Goal: Information Seeking & Learning: Check status

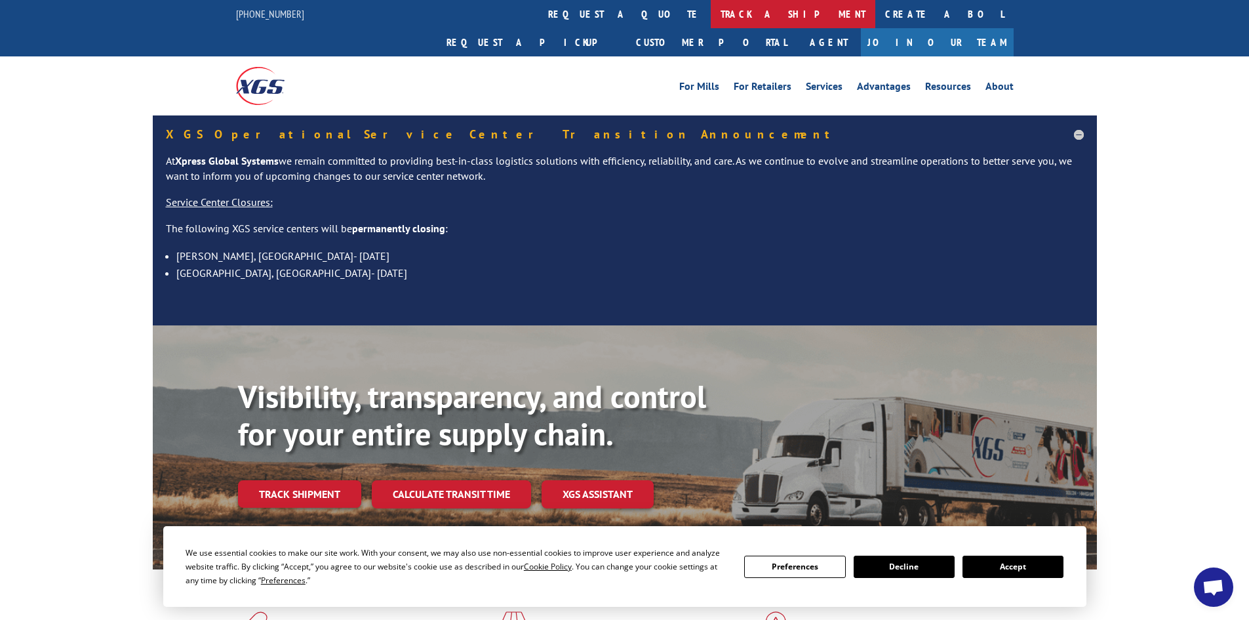
click at [711, 11] on link "track a shipment" at bounding box center [793, 14] width 165 height 28
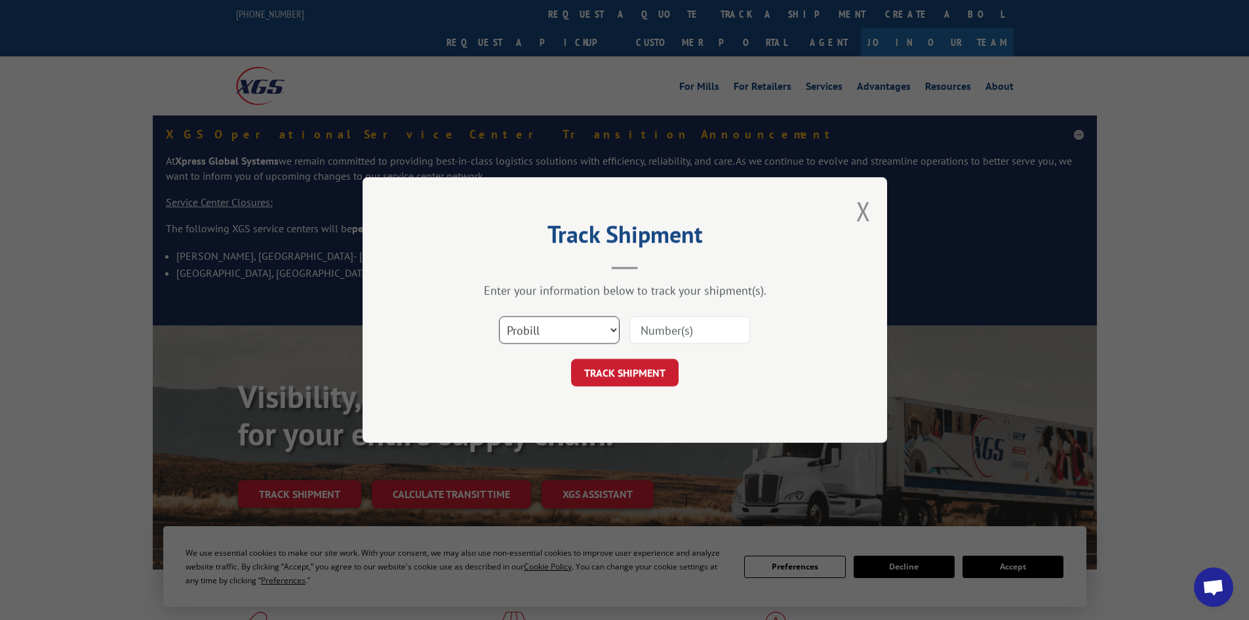
click at [569, 335] on select "Select category... Probill BOL PO" at bounding box center [559, 330] width 121 height 28
select select "po"
click at [499, 316] on select "Select category... Probill BOL PO" at bounding box center [559, 330] width 121 height 28
click at [668, 320] on input at bounding box center [689, 330] width 121 height 28
type input "52533801"
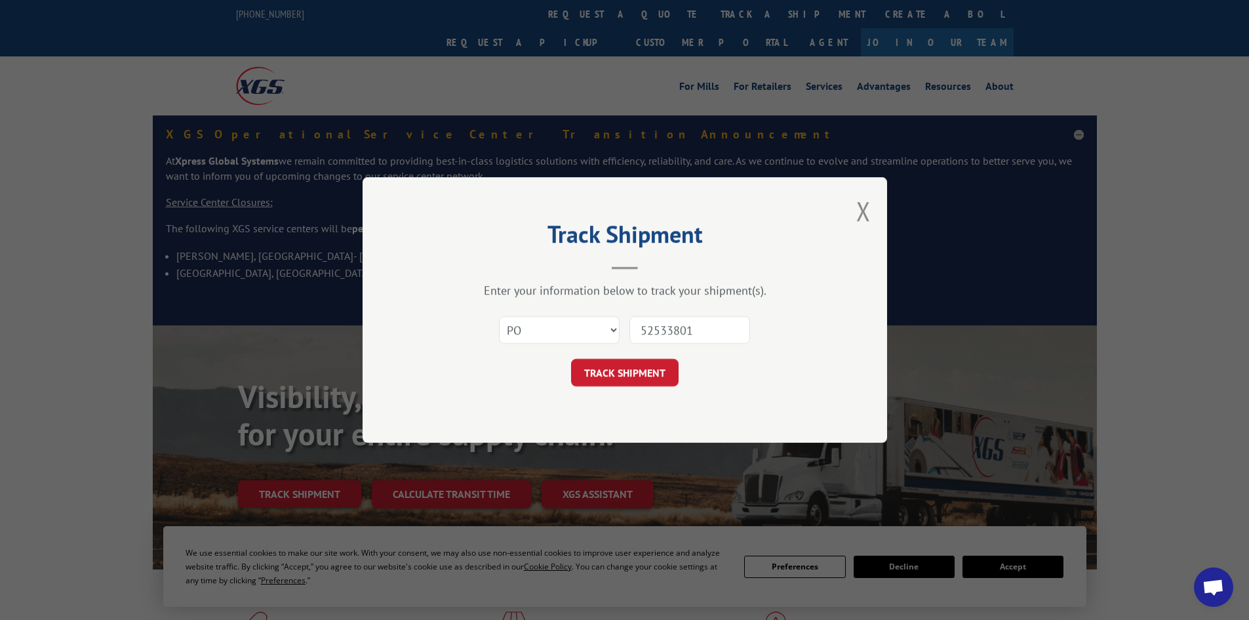
click at [571, 359] on button "TRACK SHIPMENT" at bounding box center [625, 373] width 108 height 28
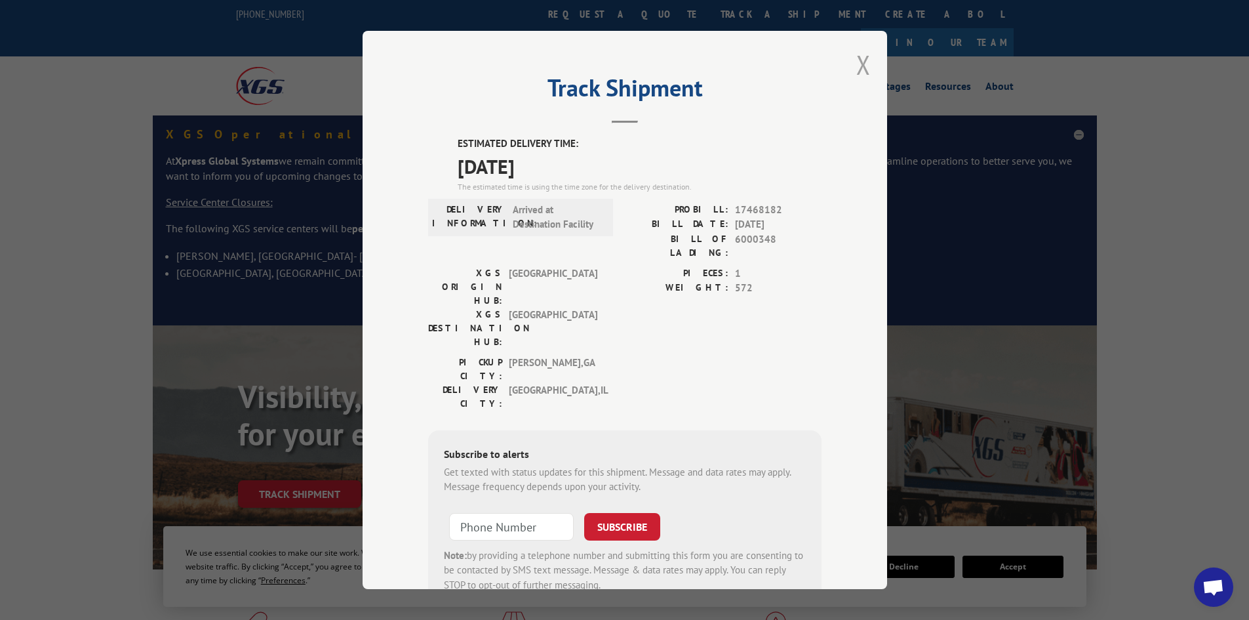
click at [856, 58] on button "Close modal" at bounding box center [863, 64] width 14 height 35
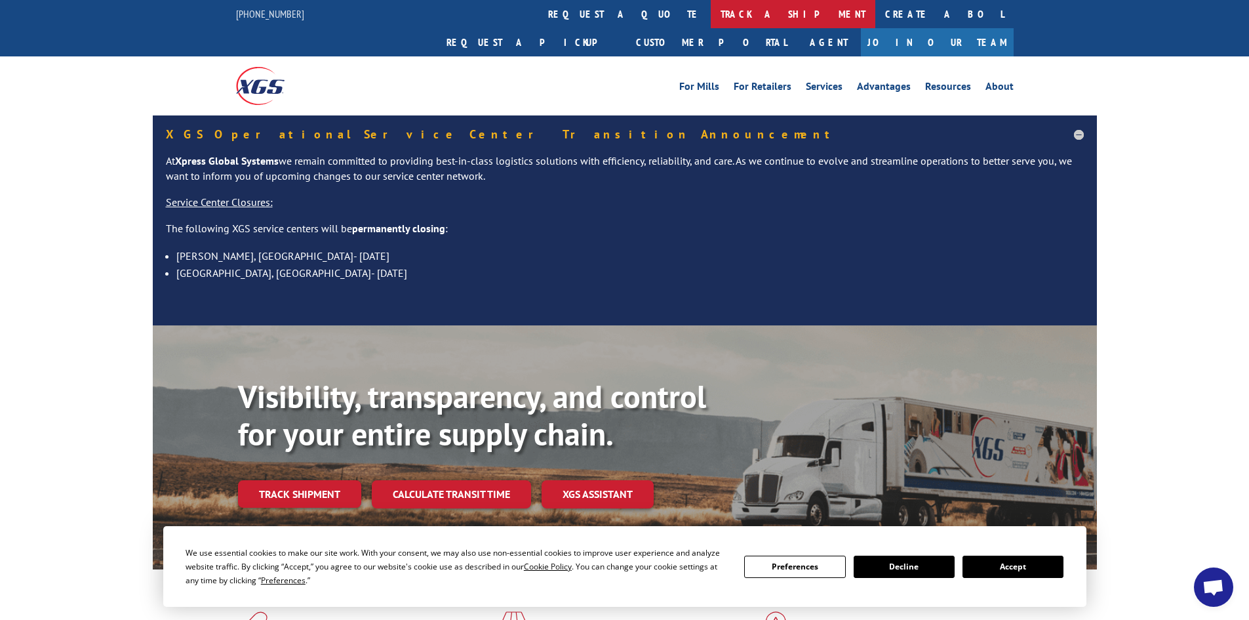
click at [711, 5] on link "track a shipment" at bounding box center [793, 14] width 165 height 28
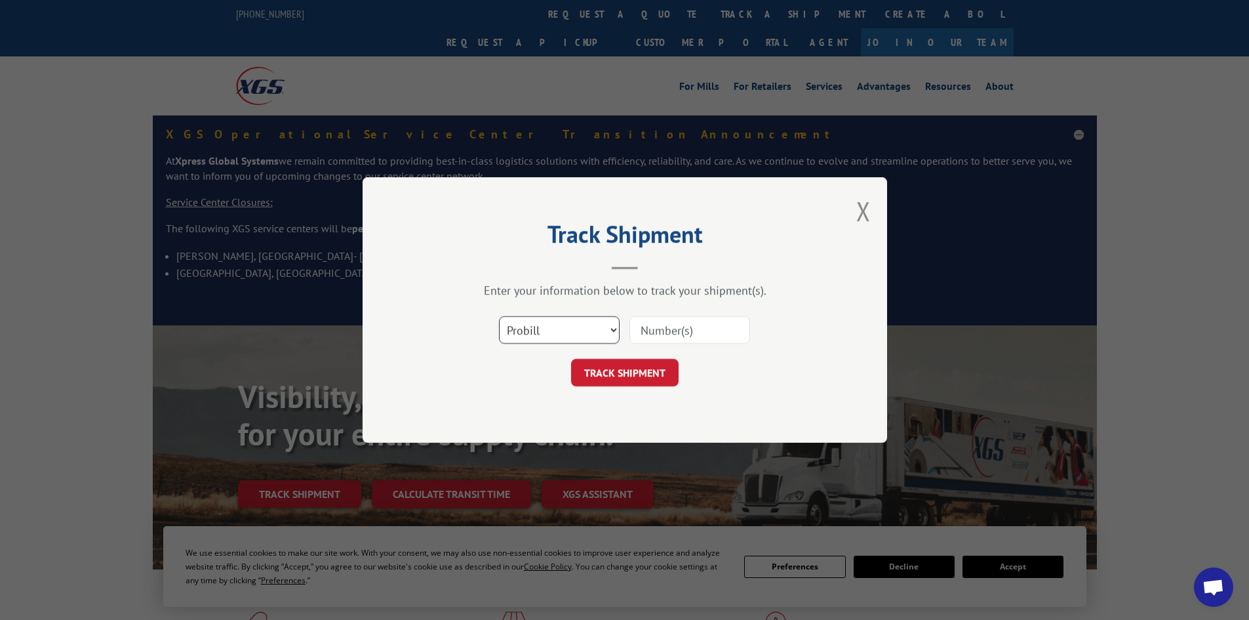
drag, startPoint x: 600, startPoint y: 326, endPoint x: 572, endPoint y: 339, distance: 30.5
click at [597, 327] on select "Select category... Probill BOL PO" at bounding box center [559, 330] width 121 height 28
select select "po"
click at [499, 316] on select "Select category... Probill BOL PO" at bounding box center [559, 330] width 121 height 28
click at [698, 336] on input at bounding box center [689, 330] width 121 height 28
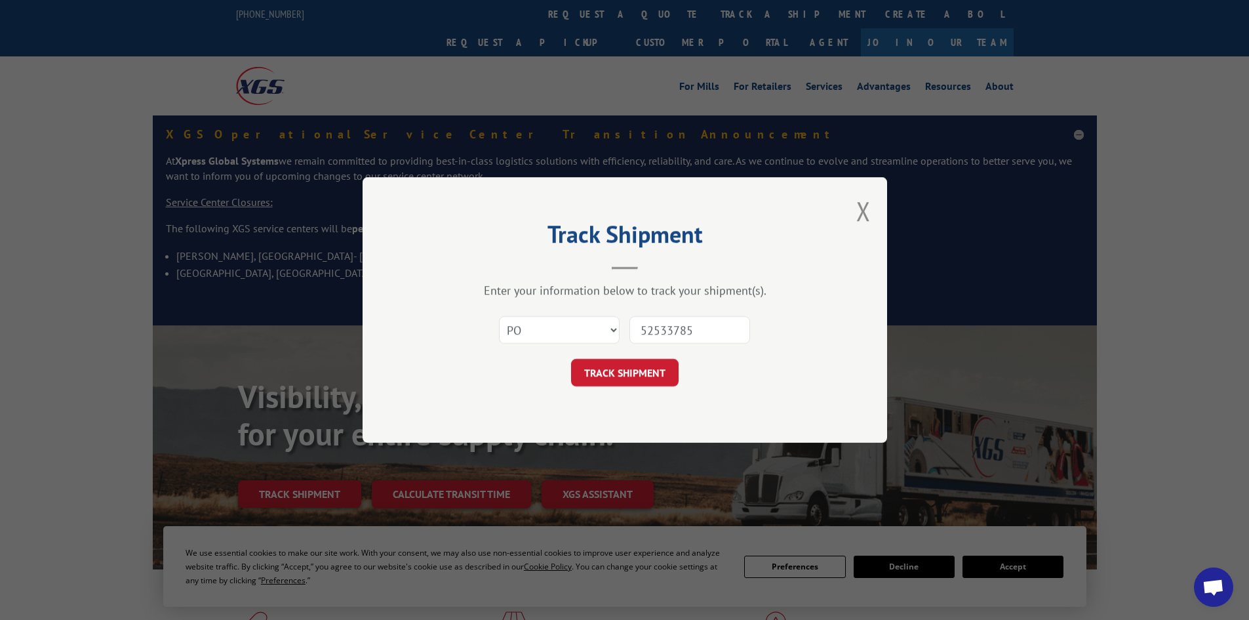
type input "52533785"
click at [571, 359] on button "TRACK SHIPMENT" at bounding box center [625, 373] width 108 height 28
